Goal: Task Accomplishment & Management: Manage account settings

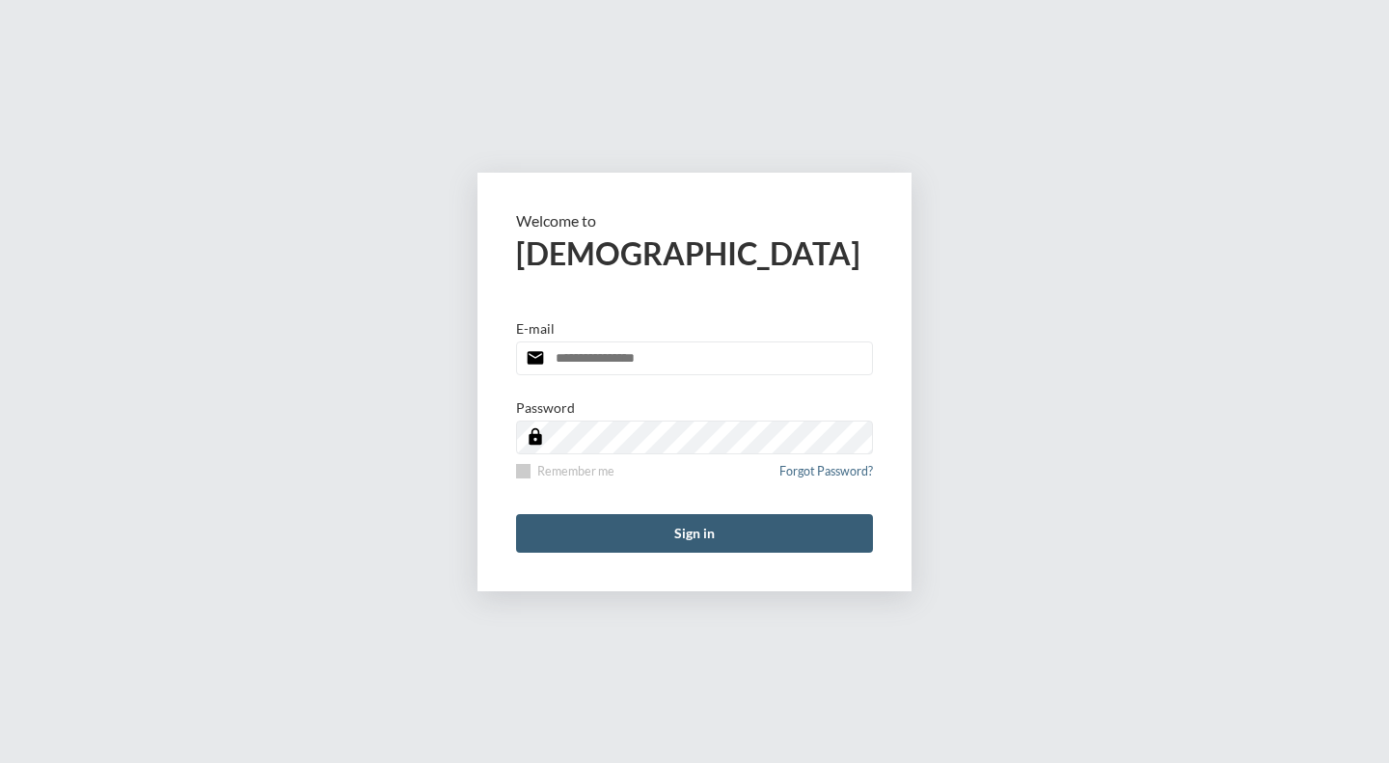
type input "**********"
click at [529, 470] on span at bounding box center [523, 471] width 14 height 14
click at [690, 536] on button "Sign in" at bounding box center [694, 533] width 357 height 39
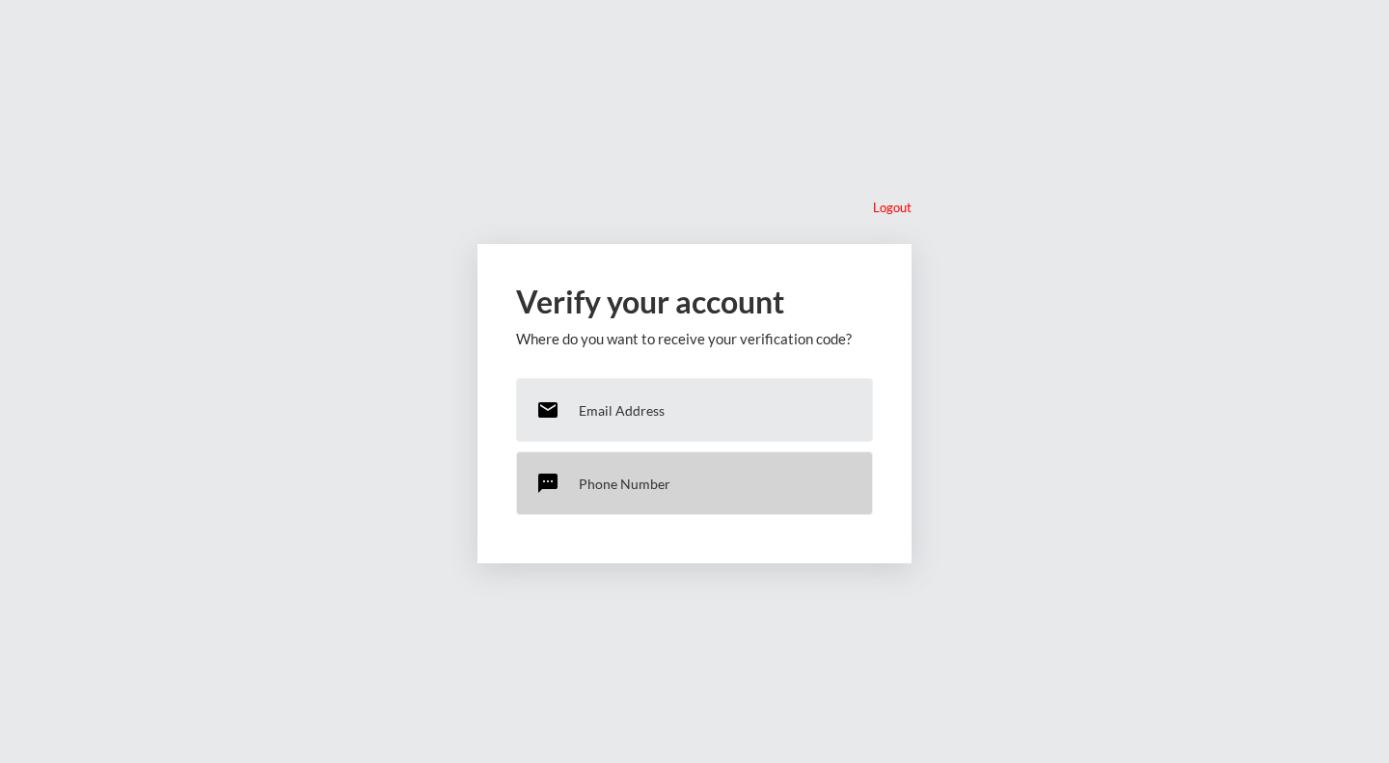
click at [625, 476] on p "Phone Number" at bounding box center [625, 484] width 92 height 16
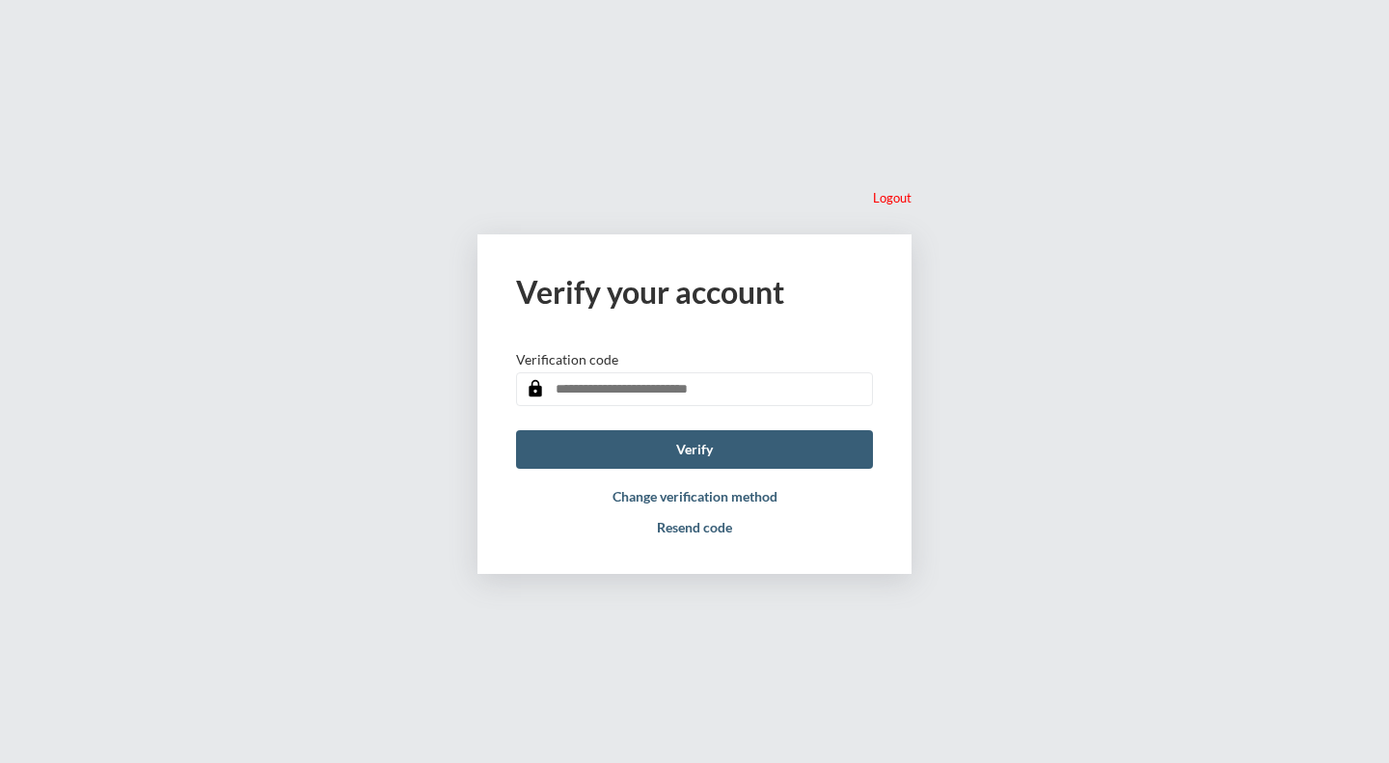
click at [601, 389] on input "text" at bounding box center [694, 389] width 357 height 34
type input "******"
click at [666, 445] on button "Verify" at bounding box center [694, 449] width 357 height 39
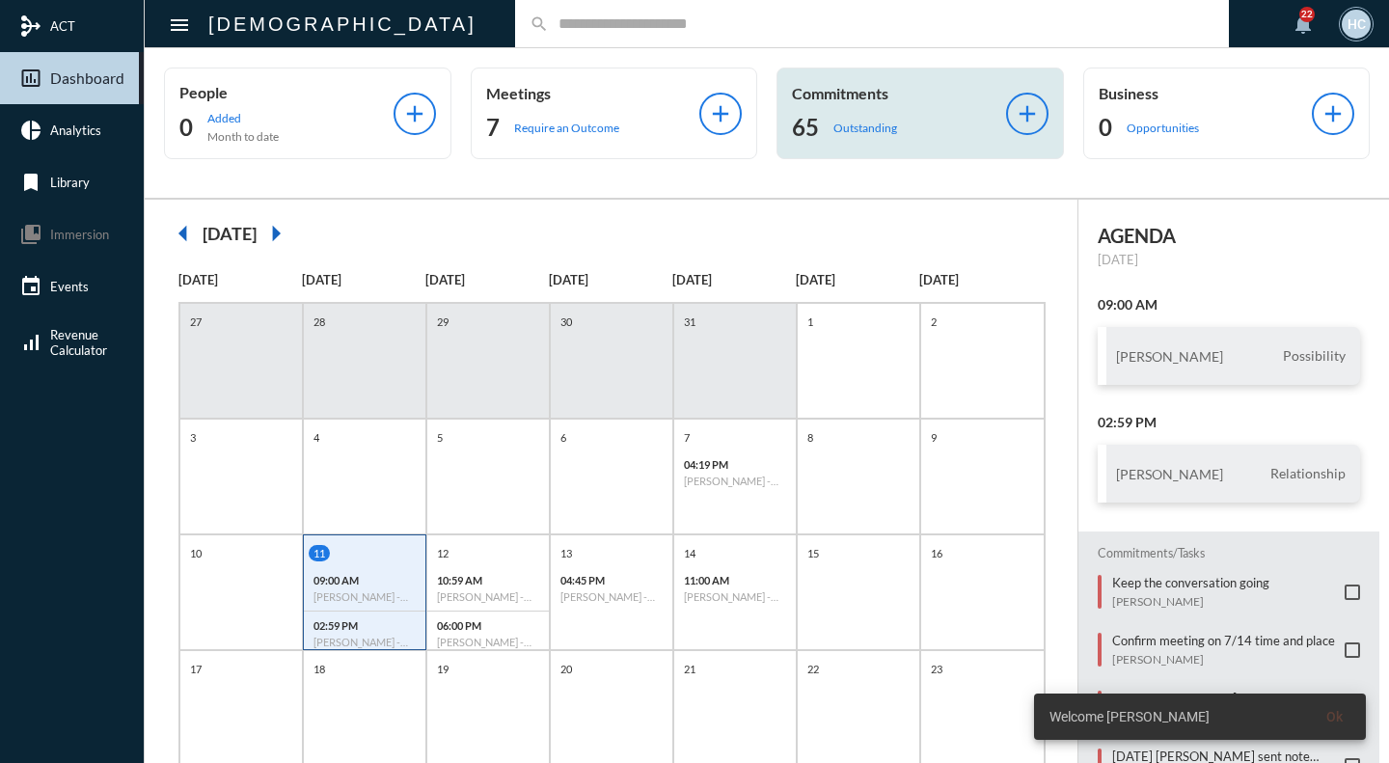
click at [824, 117] on div "65 Outstanding" at bounding box center [899, 127] width 214 height 31
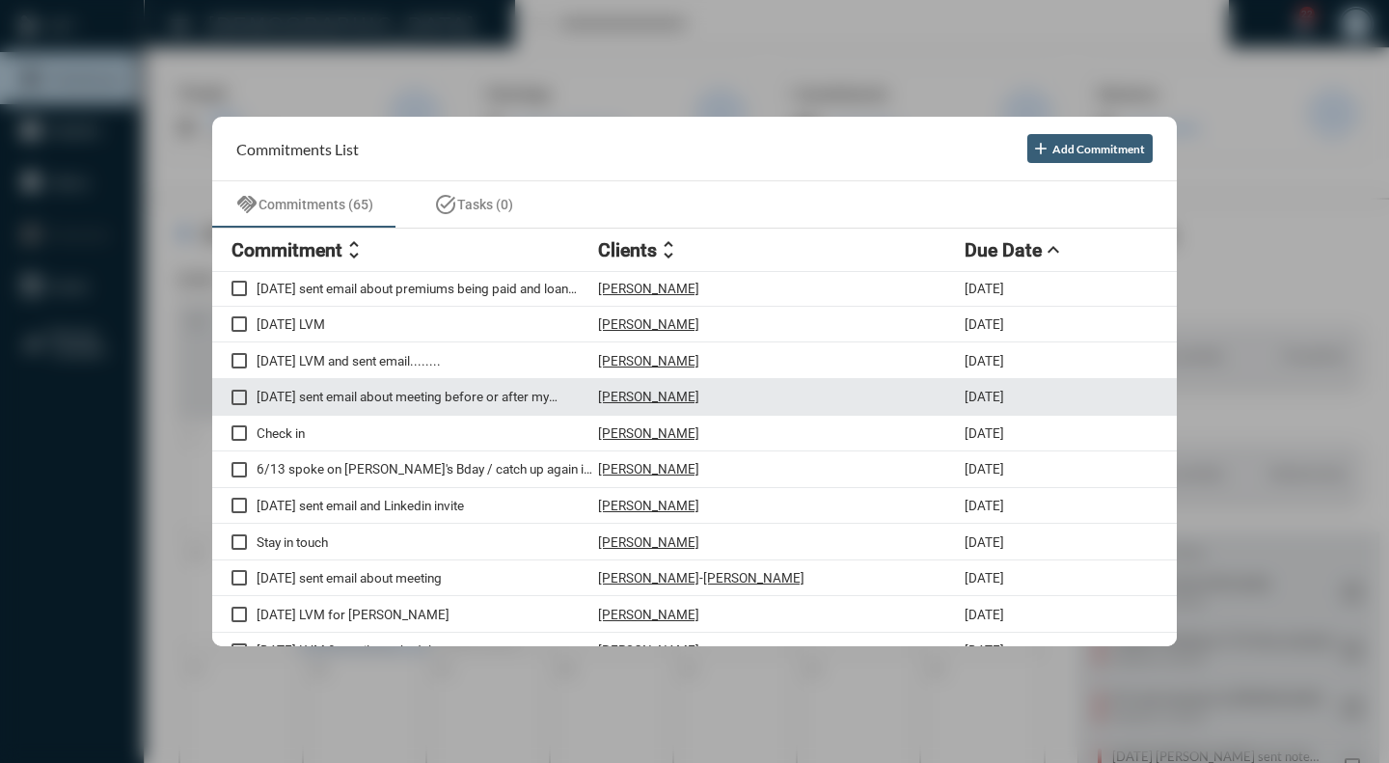
scroll to position [675, 0]
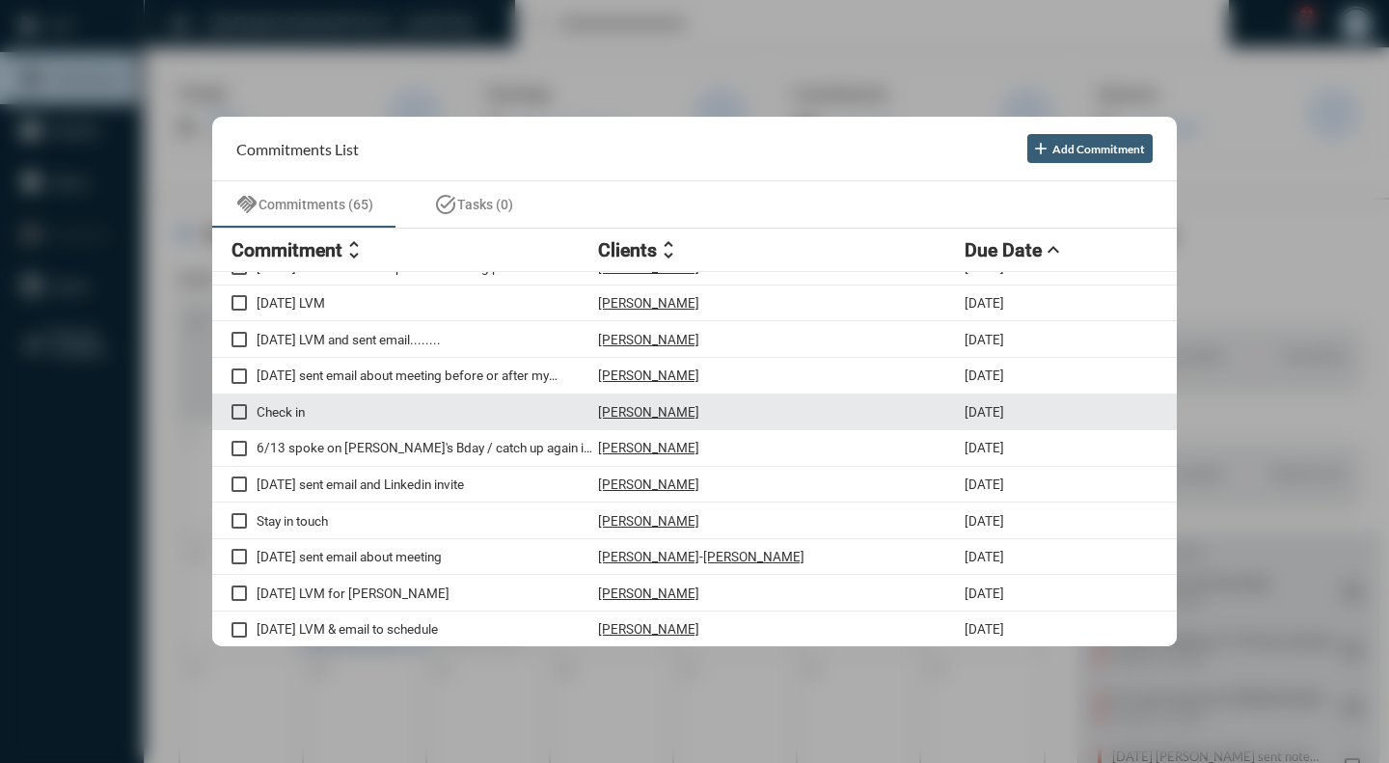
click at [371, 417] on p "Check in" at bounding box center [428, 411] width 342 height 15
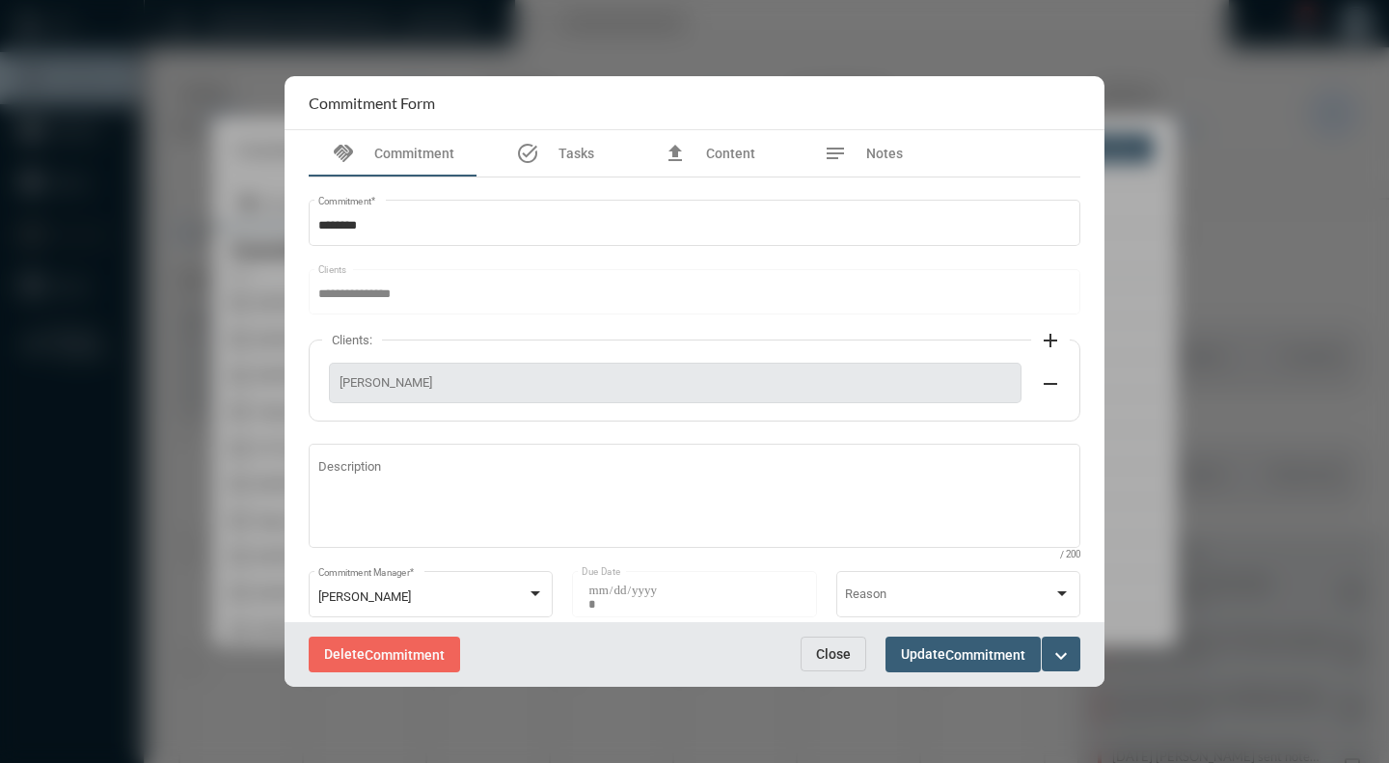
click at [1068, 660] on mat-icon "expand_more" at bounding box center [1061, 656] width 23 height 23
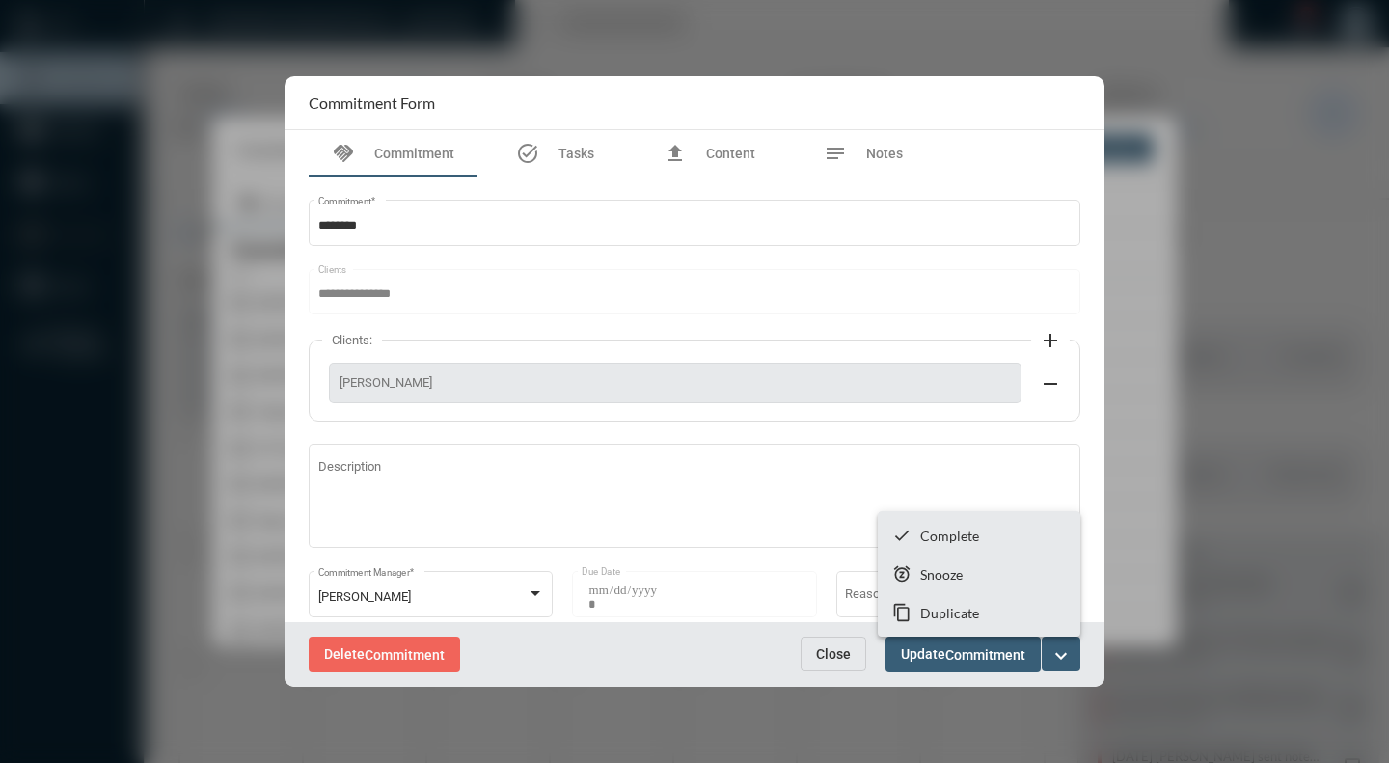
click at [720, 649] on div at bounding box center [694, 381] width 1389 height 763
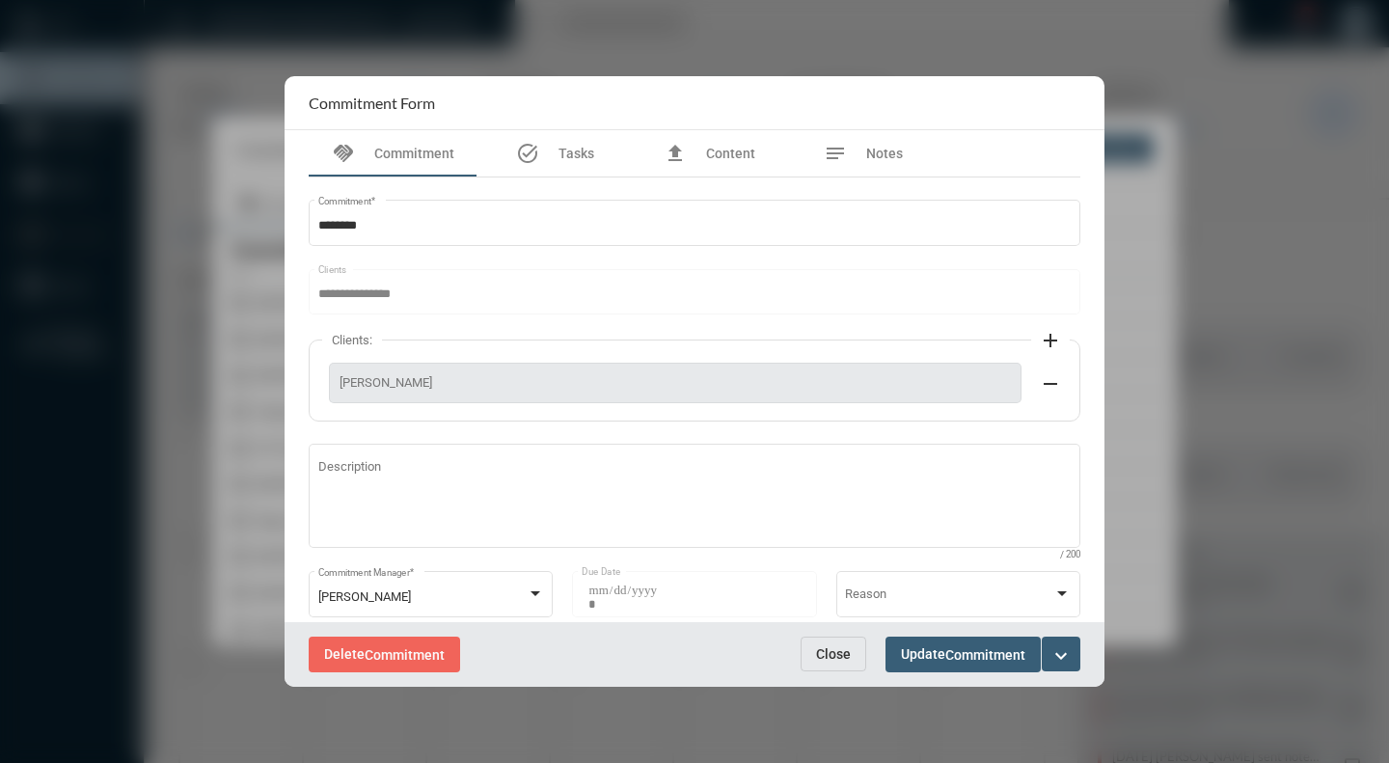
click at [1057, 658] on mat-icon "expand_more" at bounding box center [1061, 656] width 23 height 23
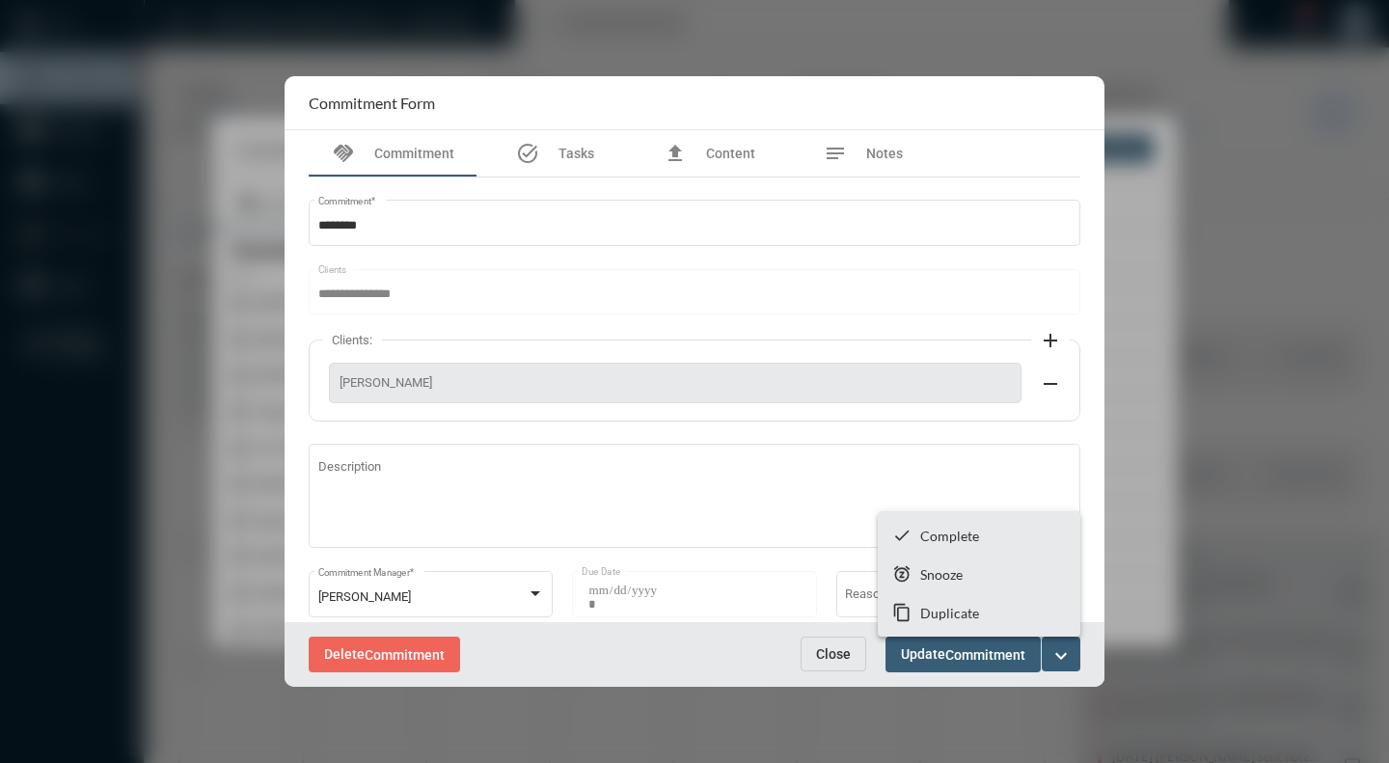
click at [1055, 651] on div at bounding box center [694, 381] width 1389 height 763
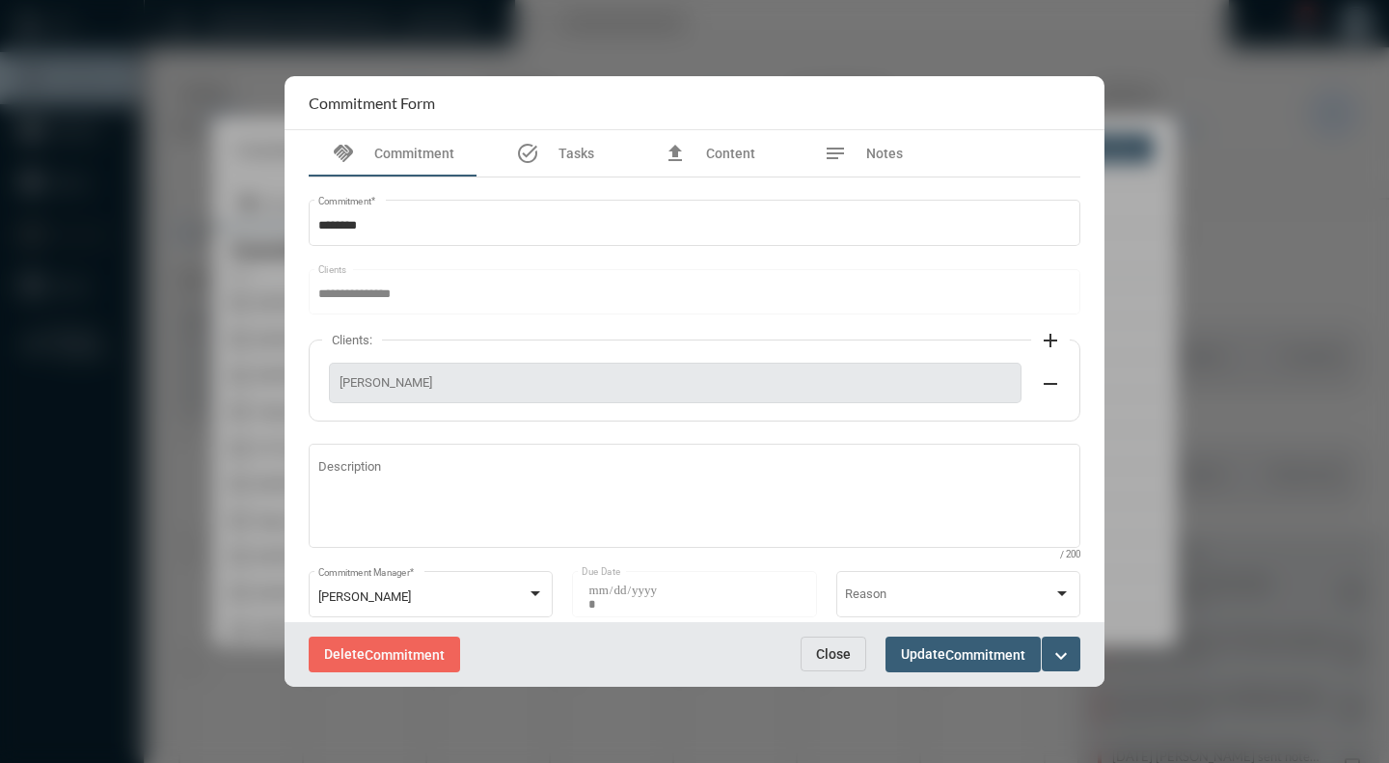
click at [1168, 321] on div at bounding box center [694, 381] width 1389 height 763
click at [120, 168] on div at bounding box center [694, 381] width 1389 height 763
drag, startPoint x: 418, startPoint y: 20, endPoint x: 435, endPoint y: 41, distance: 27.4
click at [419, 21] on div at bounding box center [694, 381] width 1389 height 763
click at [846, 658] on span "Close" at bounding box center [833, 653] width 35 height 15
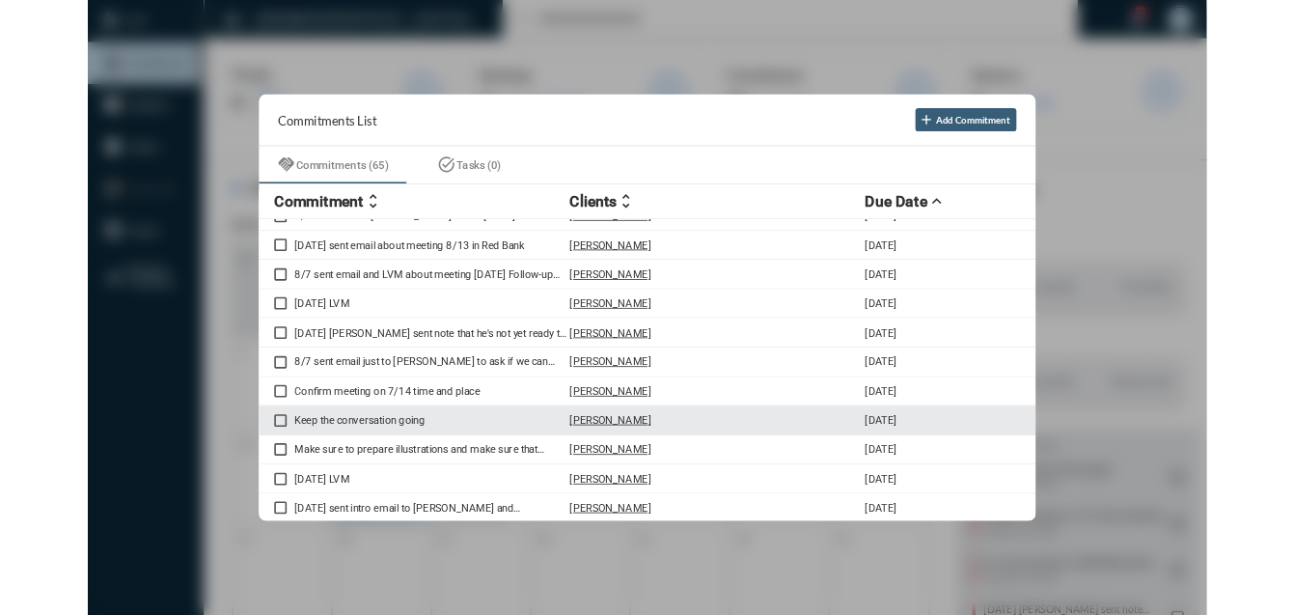
scroll to position [0, 0]
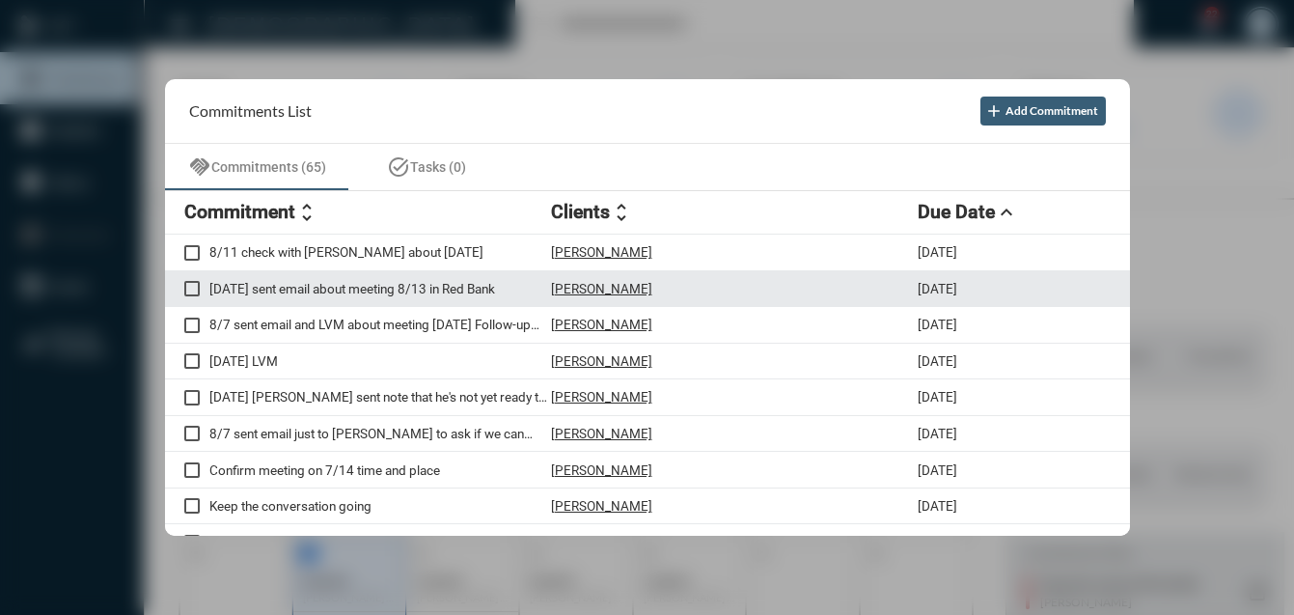
click at [196, 290] on span at bounding box center [191, 288] width 15 height 15
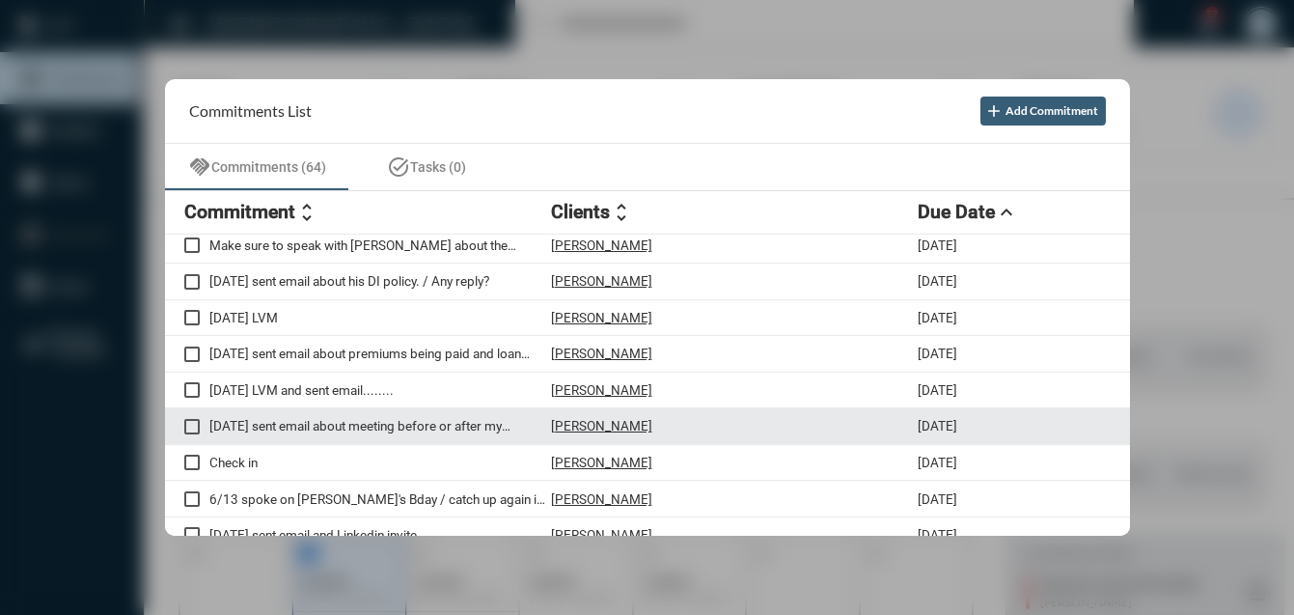
scroll to position [579, 0]
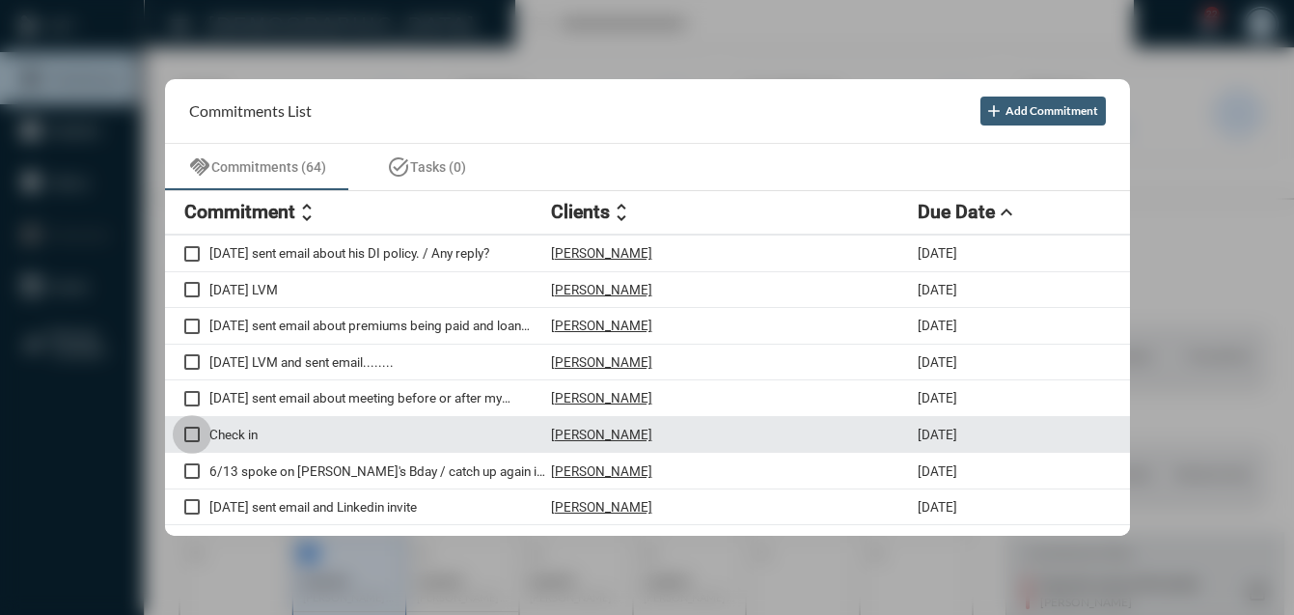
click at [193, 434] on span at bounding box center [191, 433] width 15 height 15
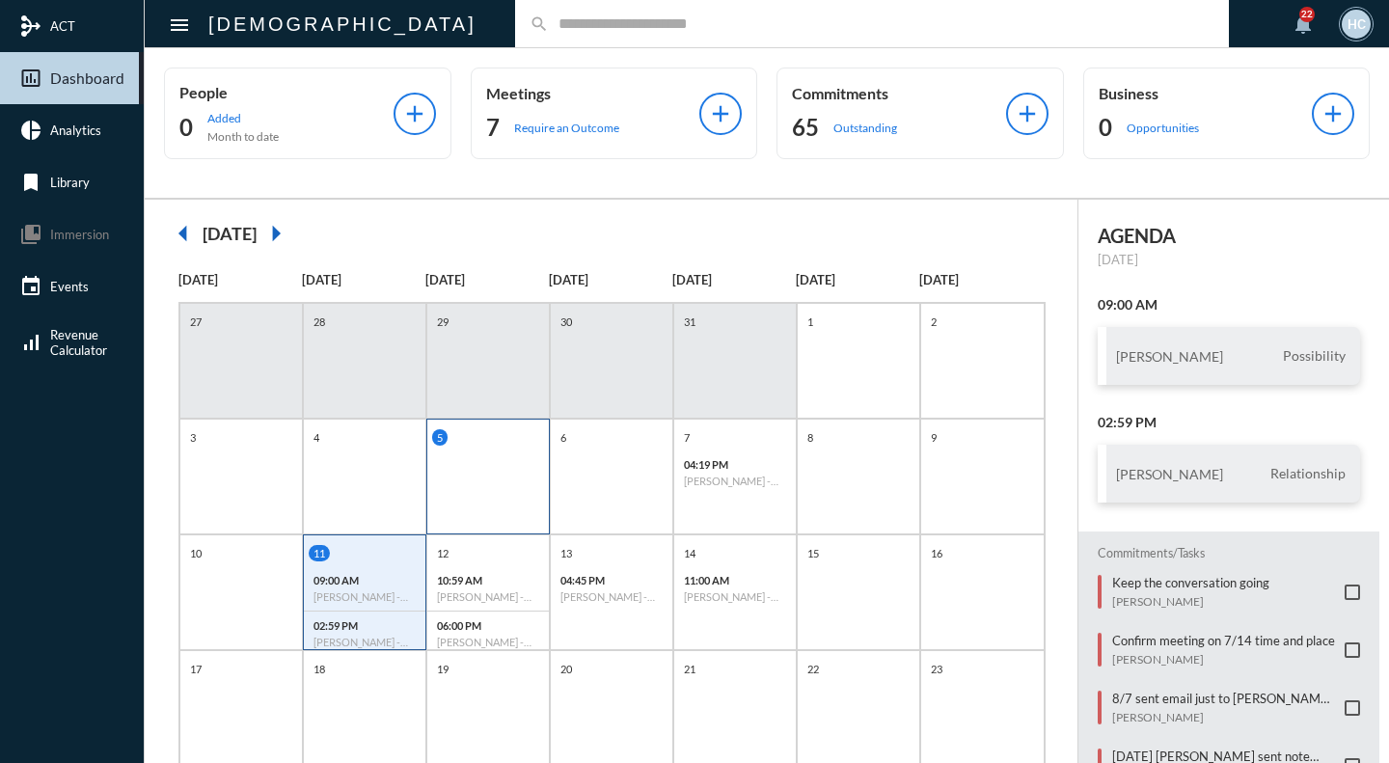
scroll to position [193, 0]
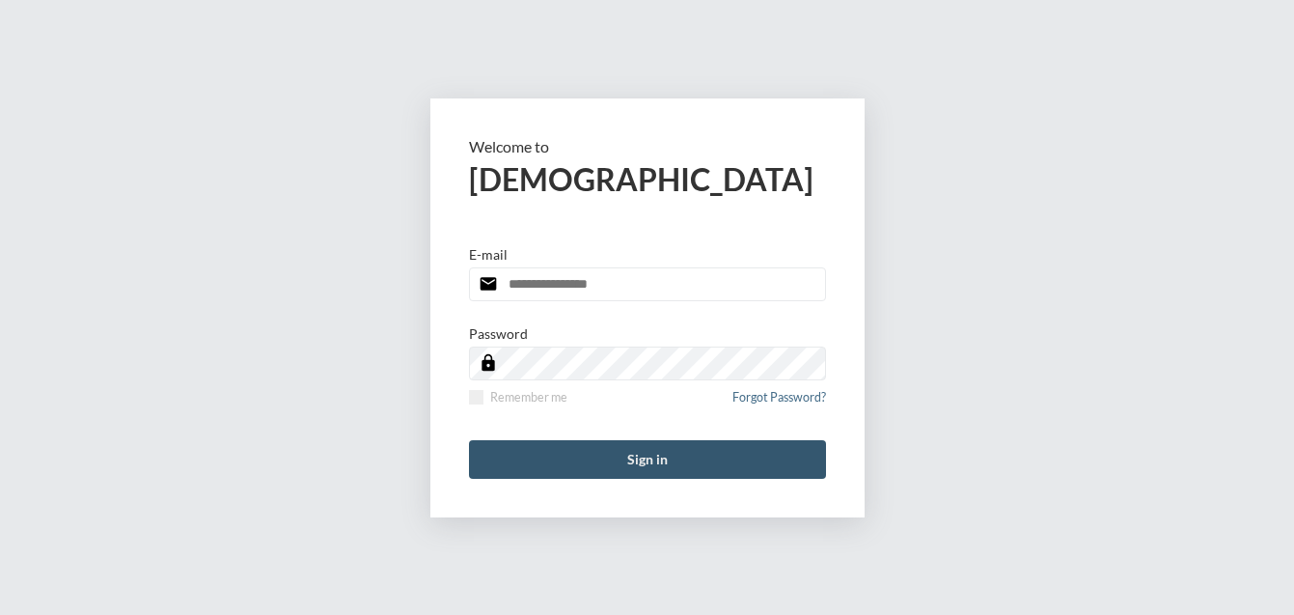
type input "**********"
click at [569, 459] on button "Sign in" at bounding box center [647, 459] width 357 height 39
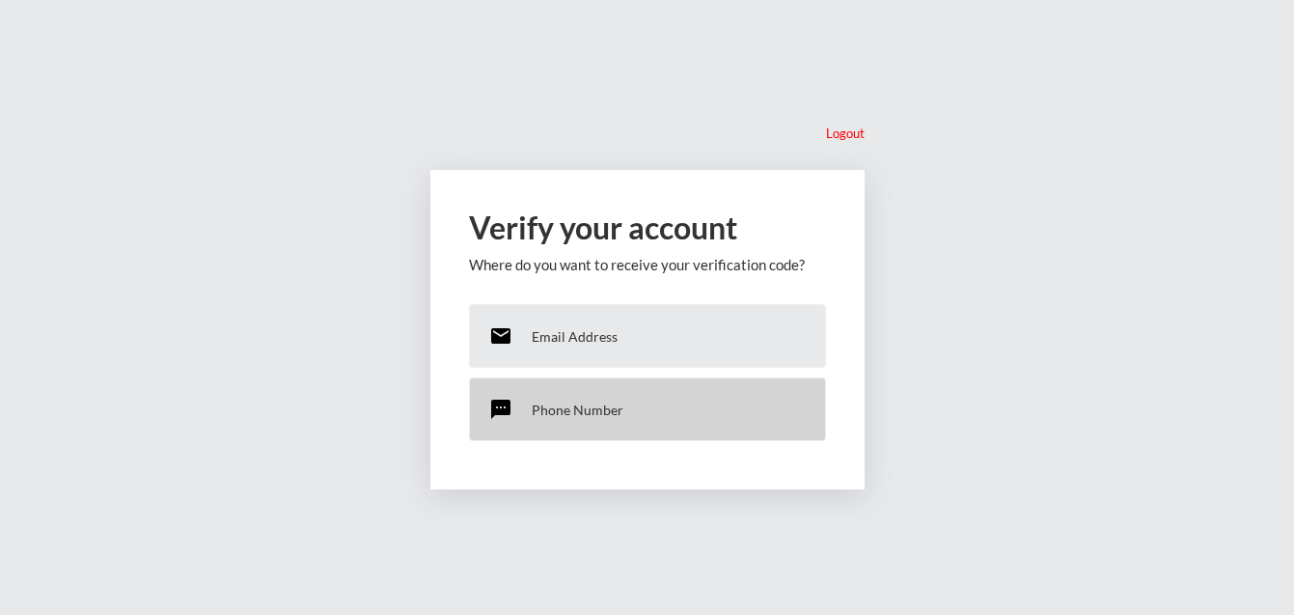
click at [565, 404] on p "Phone Number" at bounding box center [578, 409] width 92 height 16
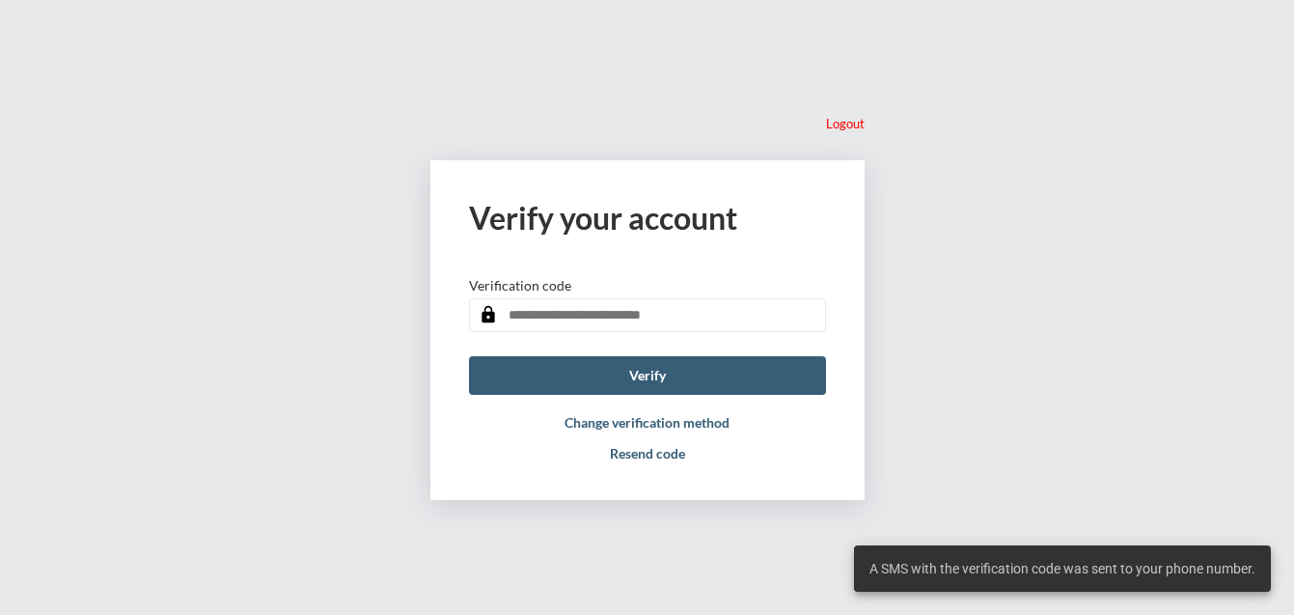
click at [590, 322] on input "text" at bounding box center [647, 315] width 357 height 34
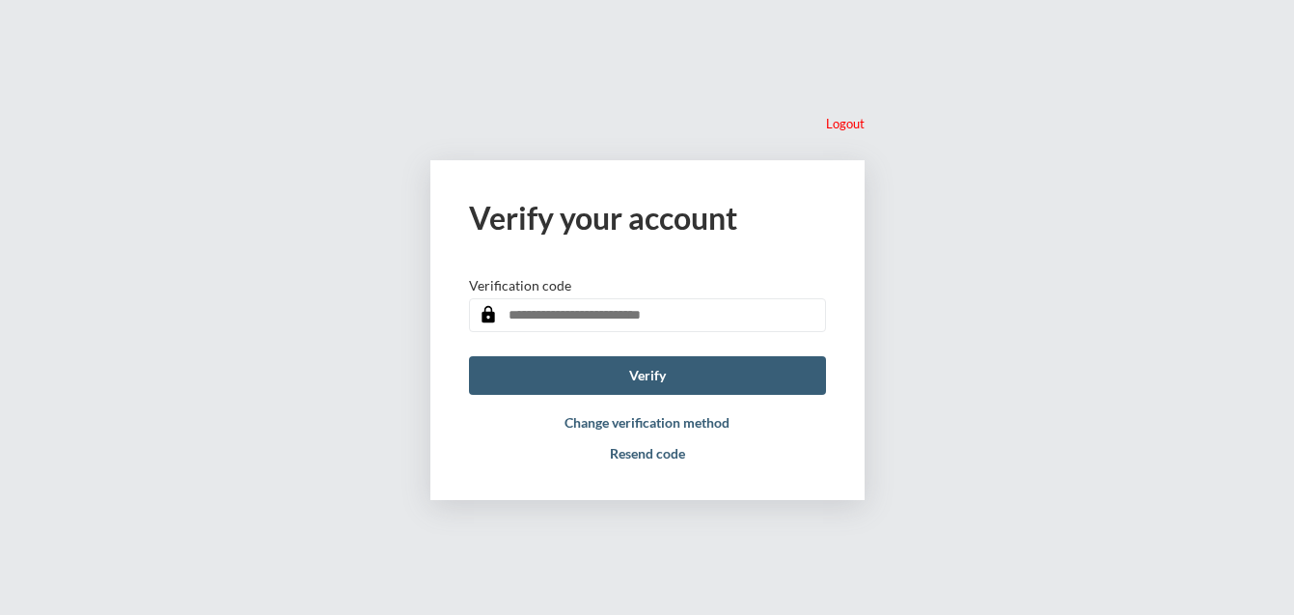
click at [535, 311] on input "text" at bounding box center [647, 315] width 357 height 34
type input "******"
click at [660, 374] on button "Verify" at bounding box center [647, 375] width 357 height 39
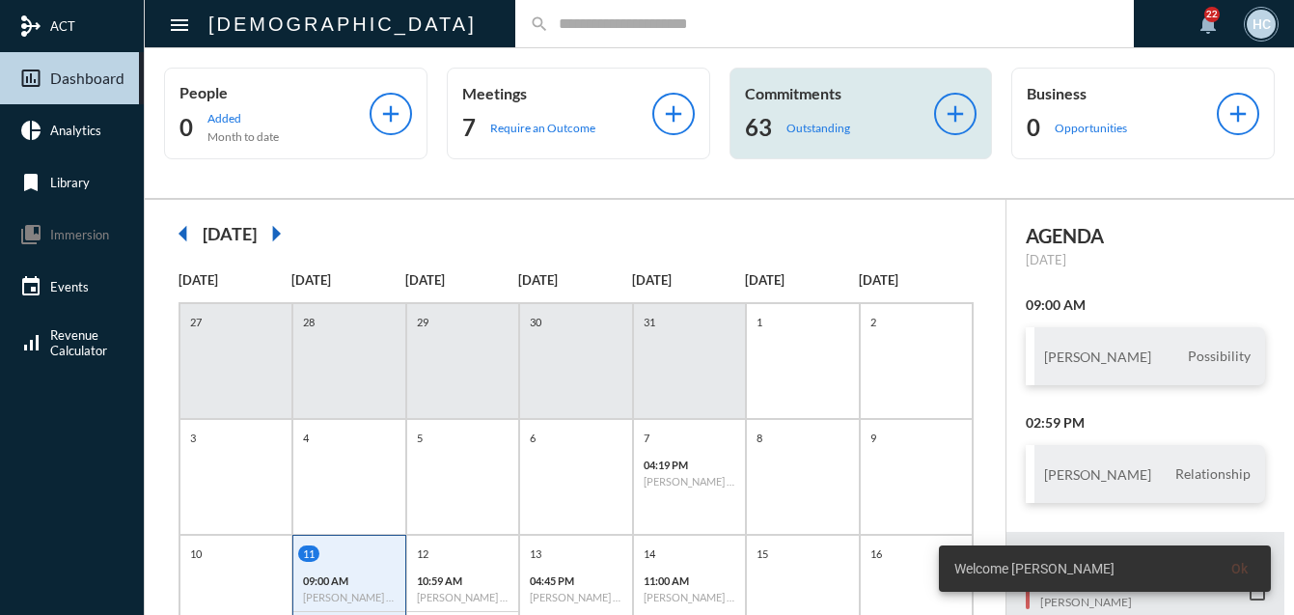
click at [815, 122] on p "Outstanding" at bounding box center [818, 128] width 64 height 14
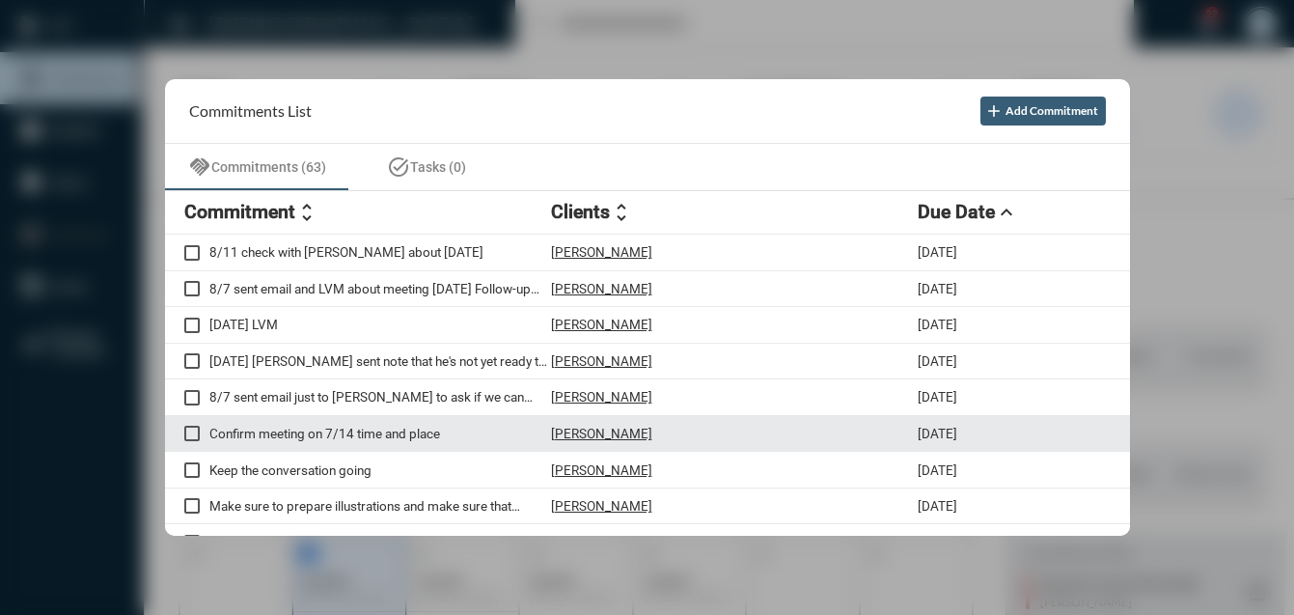
click at [441, 425] on p "Confirm meeting on 7/14 time and place" at bounding box center [380, 432] width 342 height 15
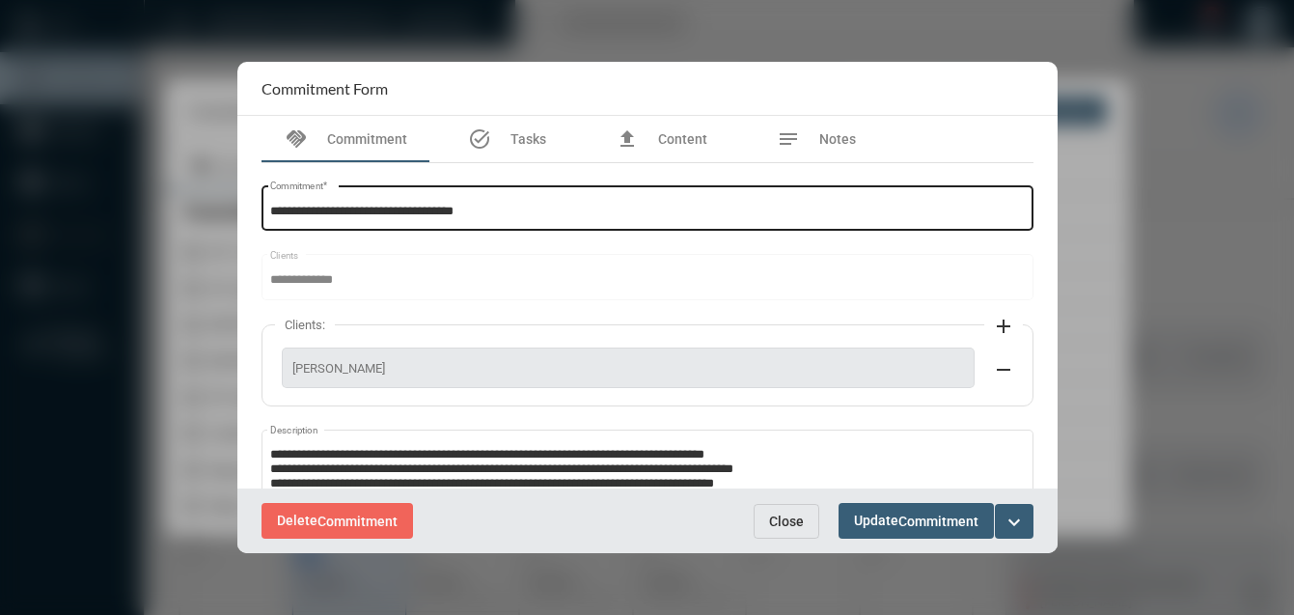
click at [272, 213] on input "**********" at bounding box center [647, 212] width 754 height 14
type input "**********"
click at [1013, 525] on mat-icon "expand_more" at bounding box center [1013, 521] width 23 height 23
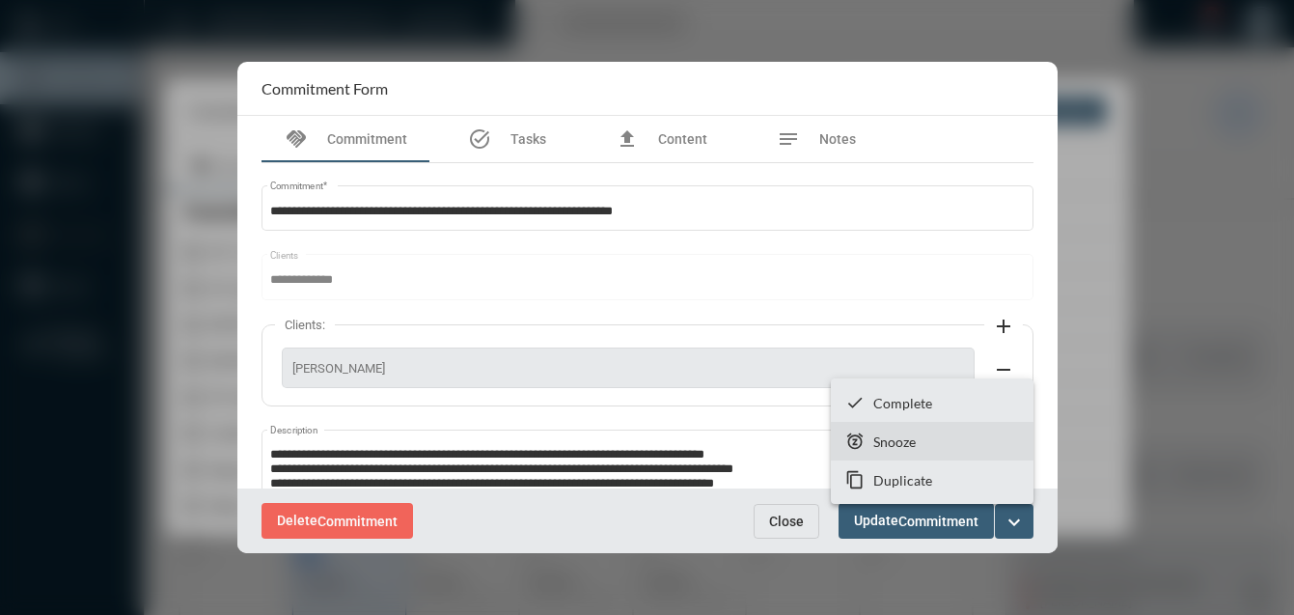
click at [891, 440] on p "Snooze" at bounding box center [894, 441] width 42 height 16
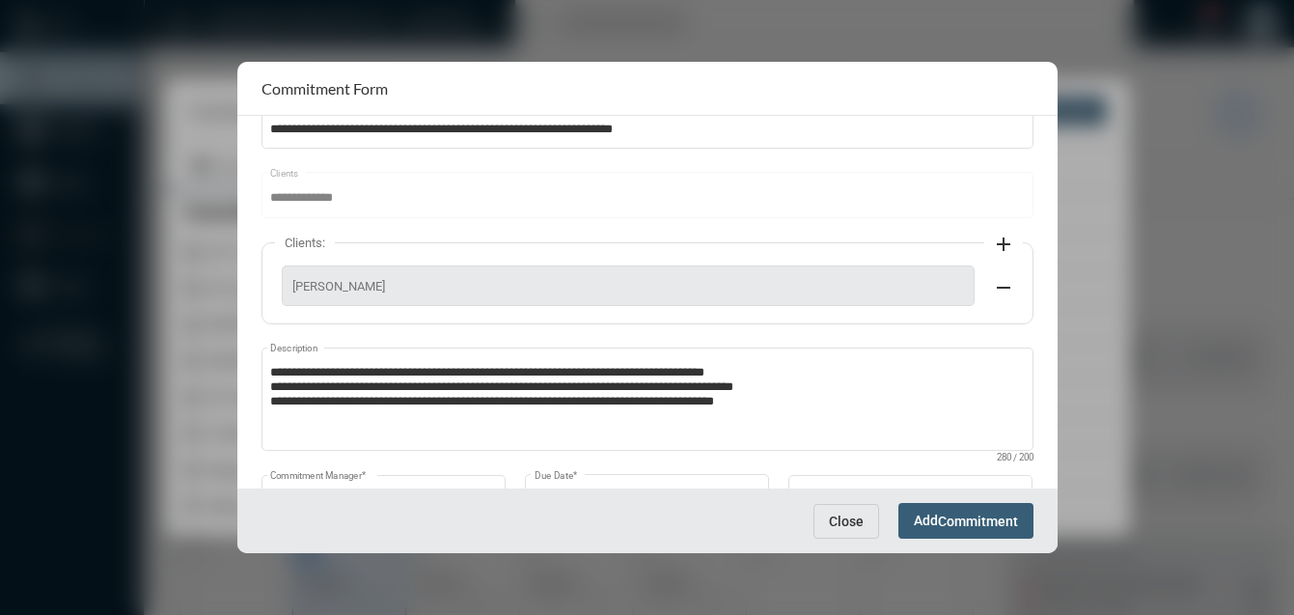
scroll to position [162, 0]
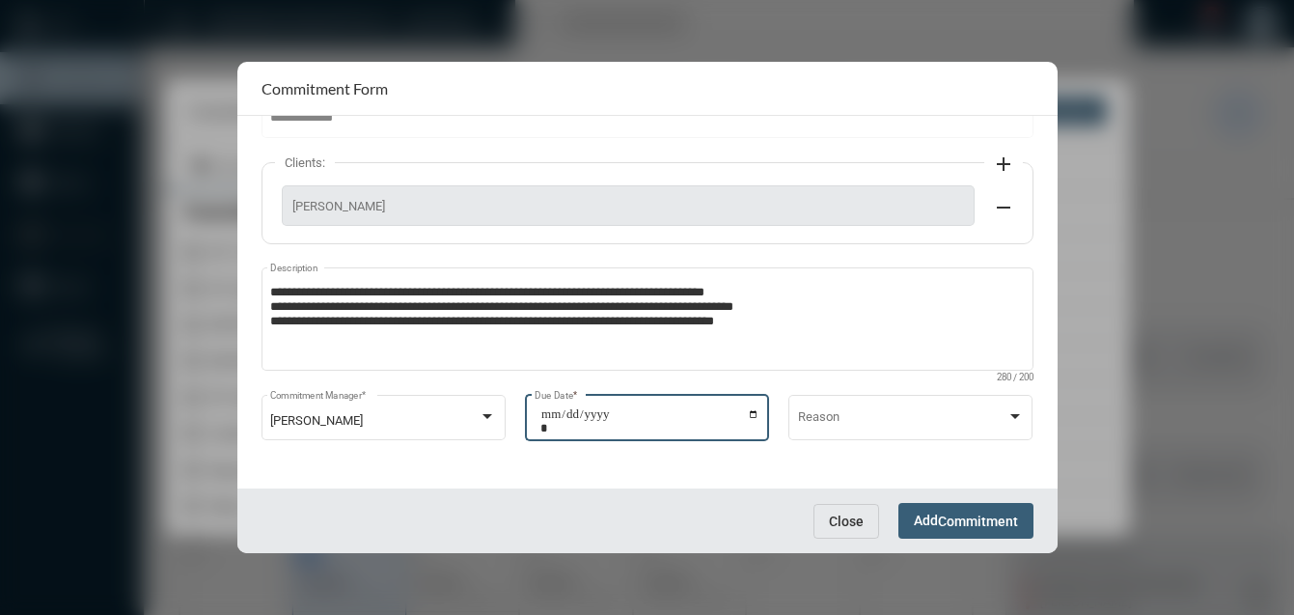
click at [750, 413] on input "**********" at bounding box center [649, 420] width 219 height 27
type input "**********"
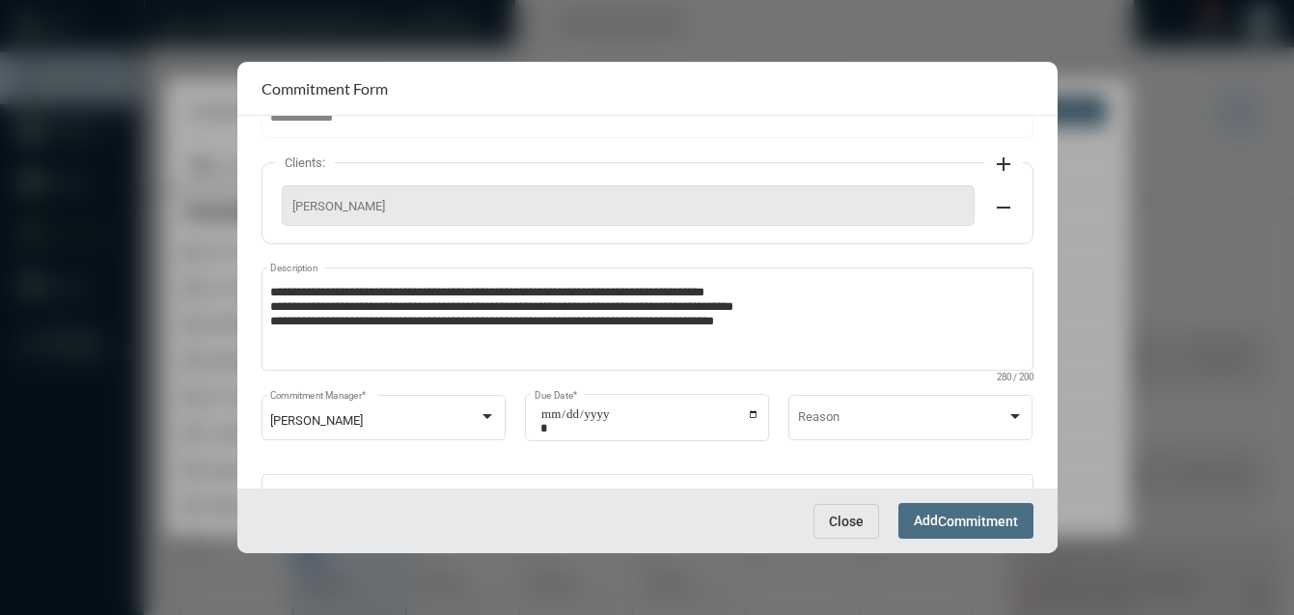
click at [946, 513] on span "Commitment" at bounding box center [978, 520] width 80 height 15
